Goal: Information Seeking & Learning: Find specific fact

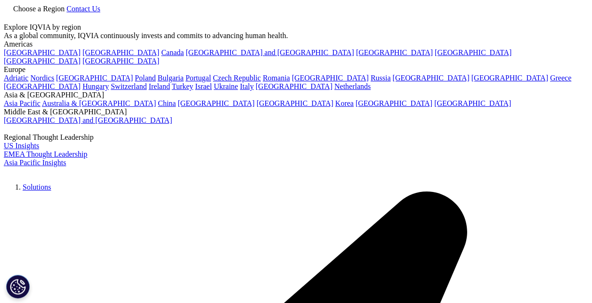
click at [11, 14] on icon at bounding box center [8, 17] width 8 height 8
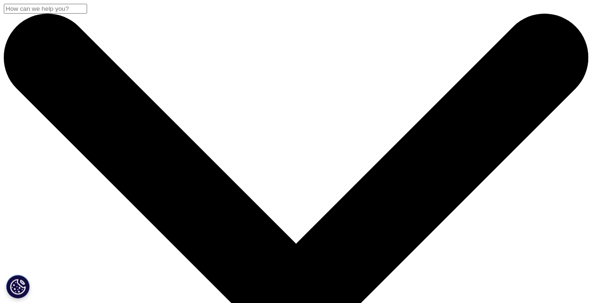
click at [87, 14] on input "Search" at bounding box center [45, 9] width 83 height 10
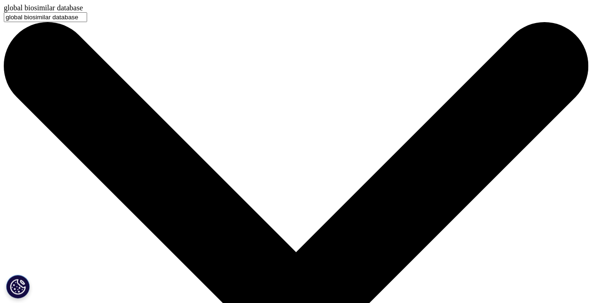
type input "global biosimilar database"
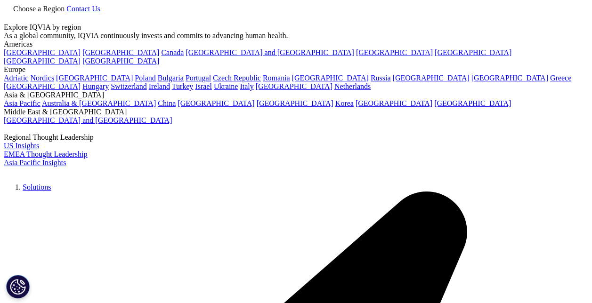
type input "global biosimilar database"
